Goal: Find specific page/section: Find specific page/section

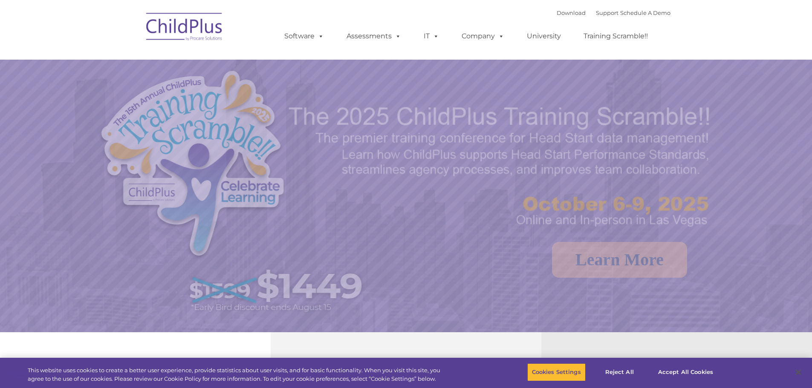
select select "MEDIUM"
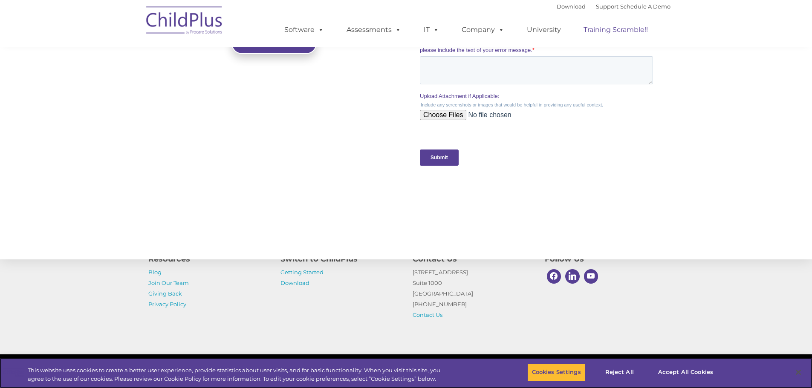
scroll to position [837, 0]
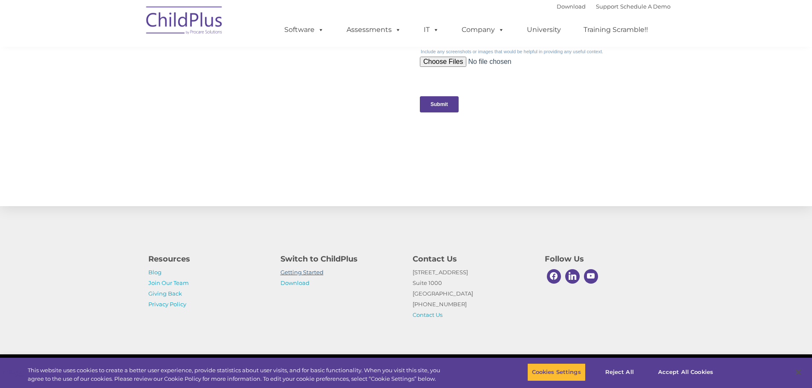
click at [314, 273] on link "Getting Started" at bounding box center [302, 272] width 43 height 7
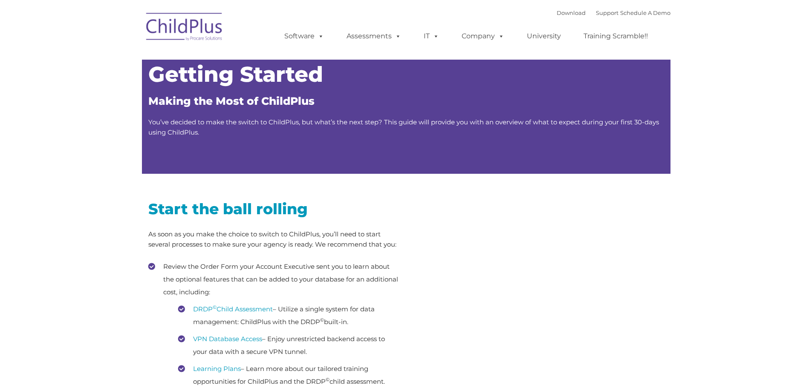
type input ""
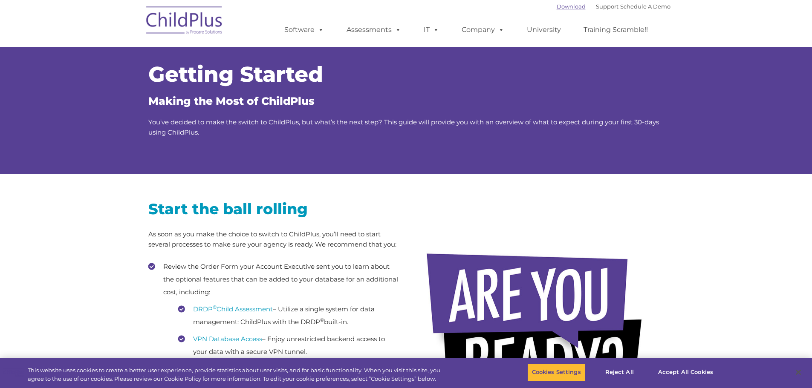
click at [557, 8] on link "Download" at bounding box center [571, 6] width 29 height 7
